Goal: Navigation & Orientation: Understand site structure

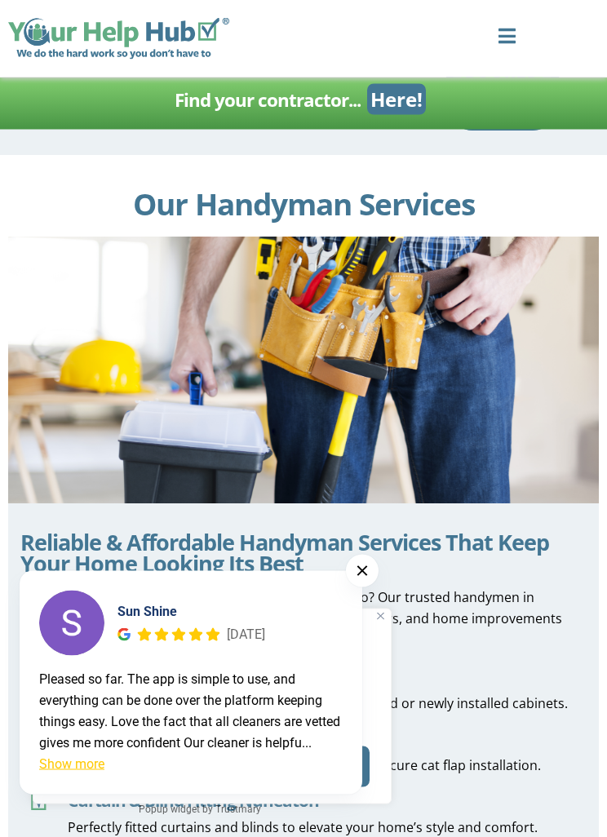
click at [369, 588] on button at bounding box center [362, 571] width 33 height 33
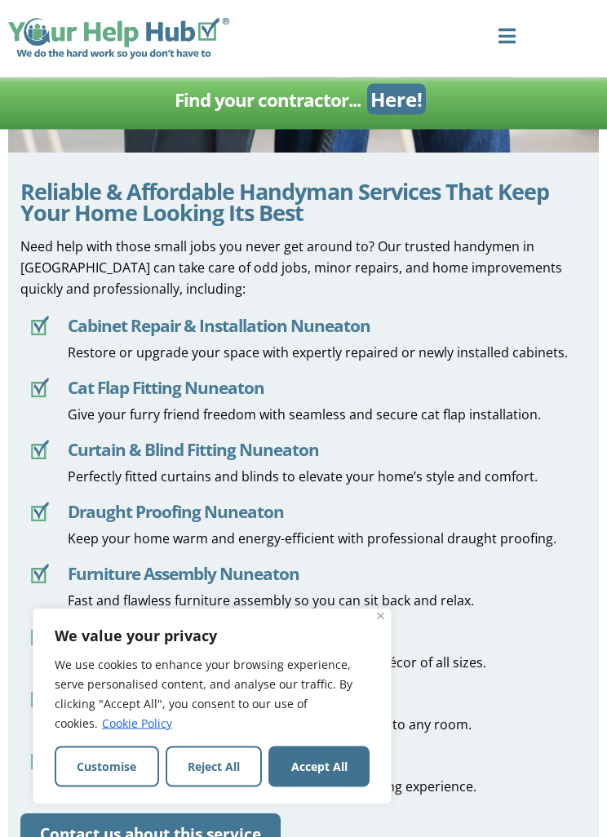
click at [327, 788] on button "Accept All" at bounding box center [319, 767] width 101 height 41
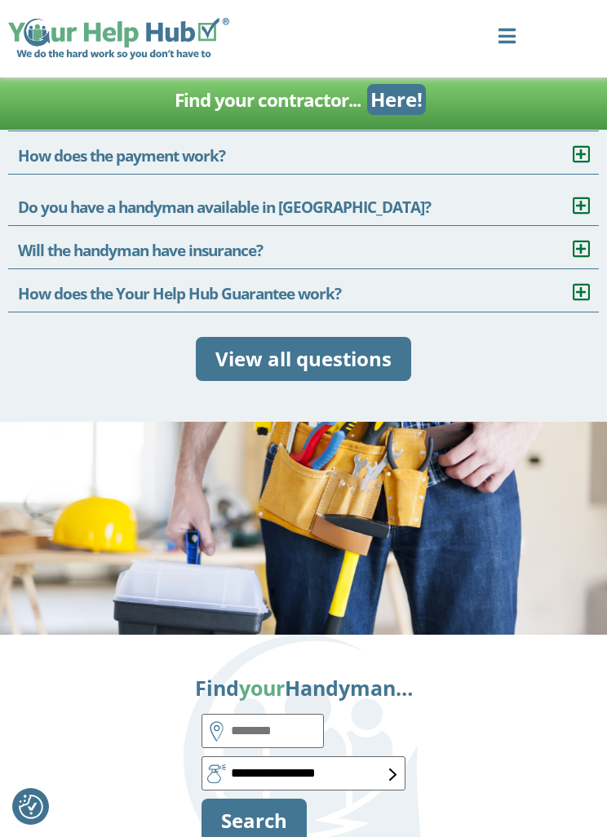
scroll to position [4563, 0]
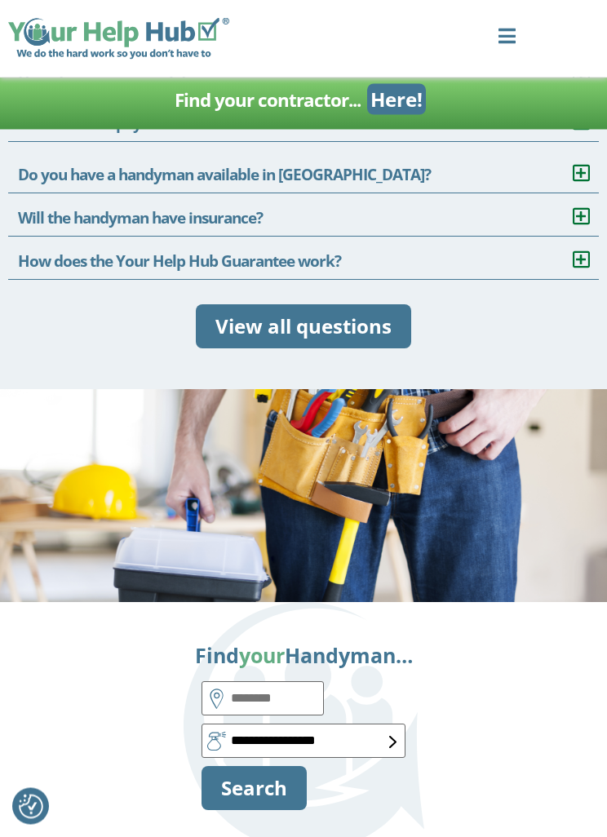
click at [527, 34] on div "How It Works Services Cleaning Domestic Cleaning Commercial Cleaning Airbnb Cle…" at bounding box center [547, 39] width 122 height 48
click at [517, 29] on icon at bounding box center [507, 36] width 20 height 20
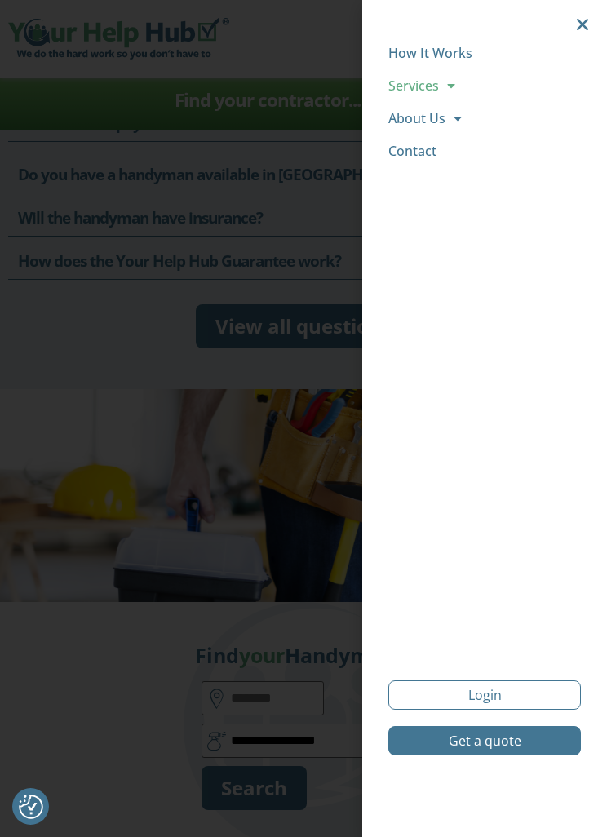
click at [456, 87] on link "Services" at bounding box center [485, 85] width 193 height 33
click at [456, 222] on span at bounding box center [454, 216] width 16 height 29
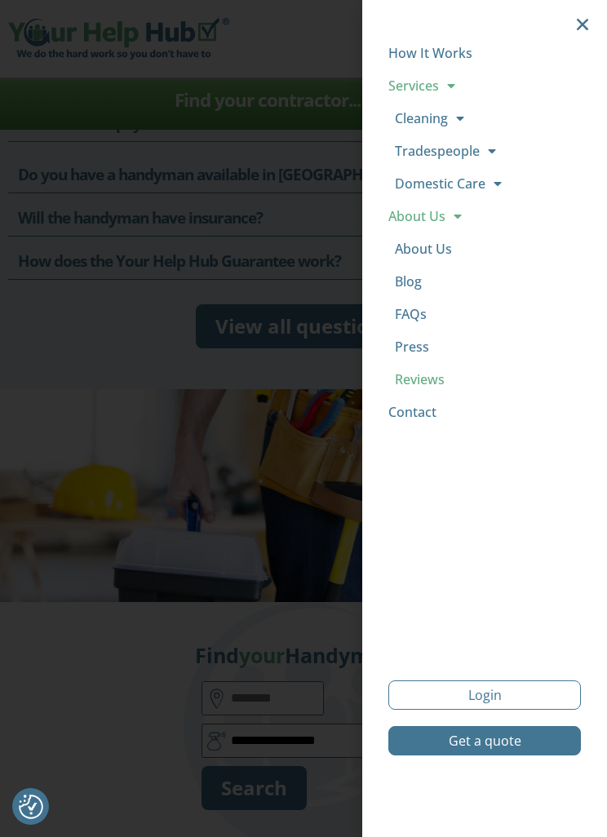
click at [442, 382] on link "Reviews" at bounding box center [485, 379] width 193 height 33
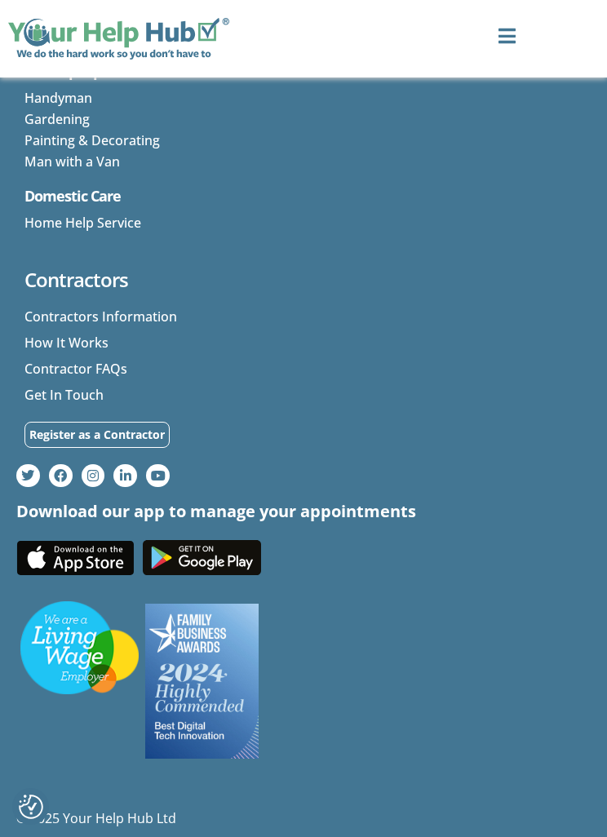
scroll to position [6850, 0]
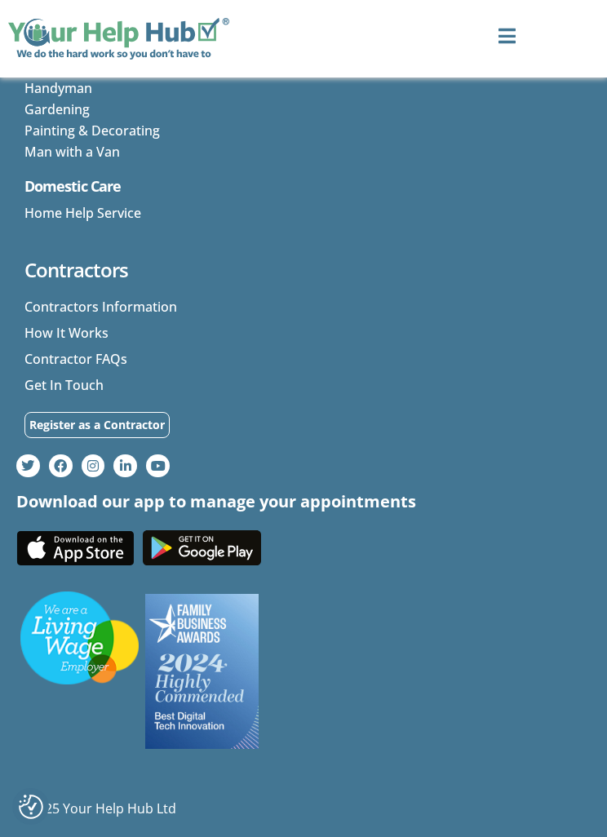
click at [100, 322] on span "How It Works" at bounding box center [66, 332] width 84 height 21
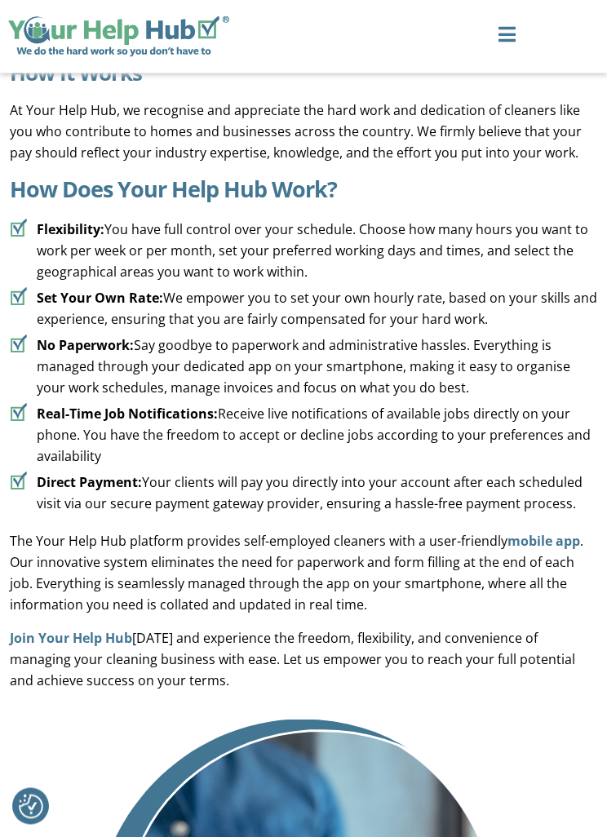
scroll to position [71, 0]
